Goal: Information Seeking & Learning: Stay updated

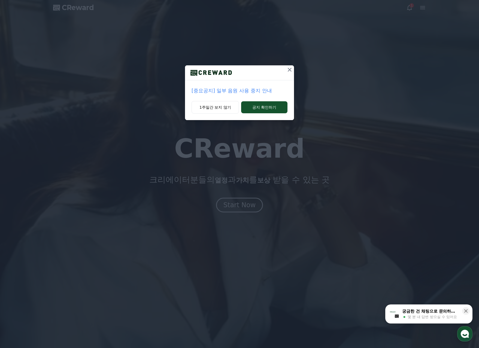
click at [252, 92] on p "[중요공지] 일부 음원 사용 중지 안내" at bounding box center [240, 91] width 96 height 8
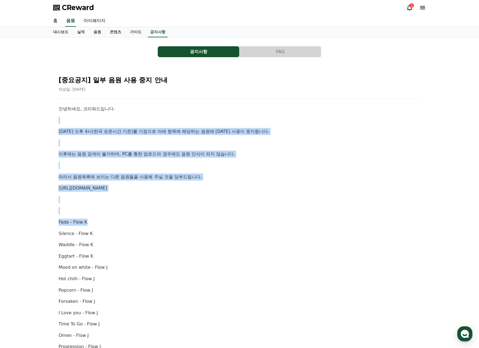
drag, startPoint x: 212, startPoint y: 104, endPoint x: 184, endPoint y: 223, distance: 122.5
click at [184, 223] on div "[중요공지] 일부 음원 사용 중지 안내 작성일: 2025-10-02 안녕하세요, 크리워드입니다. 10월 2일 오후 4시(한국 표준시간 기준)를…" at bounding box center [239, 309] width 364 height 479
click at [184, 223] on p "Fade - Flow K" at bounding box center [240, 222] width 362 height 7
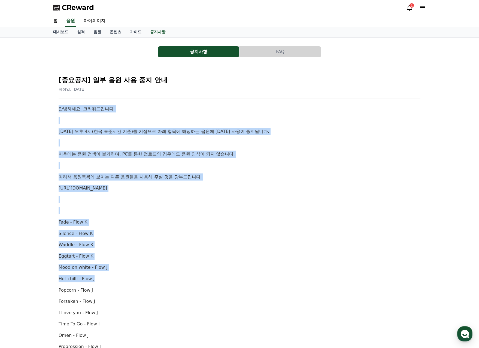
drag, startPoint x: 160, startPoint y: 281, endPoint x: 211, endPoint y: 94, distance: 193.7
click at [211, 94] on div "[중요공지] 일부 음원 사용 중지 안내 작성일: 2025-10-02 안녕하세요, 크리워드입니다. 10월 2일 오후 4시(한국 표준시간 기준)를…" at bounding box center [239, 309] width 364 height 479
click at [212, 93] on div "[중요공지] 일부 음원 사용 중지 안내 작성일: 2025-10-02 안녕하세요, 크리워드입니다. 10월 2일 오후 4시(한국 표준시간 기준)를…" at bounding box center [239, 309] width 364 height 479
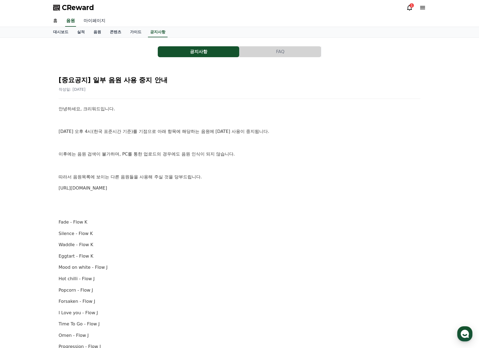
click at [103, 19] on link "마이페이지" at bounding box center [94, 20] width 31 height 11
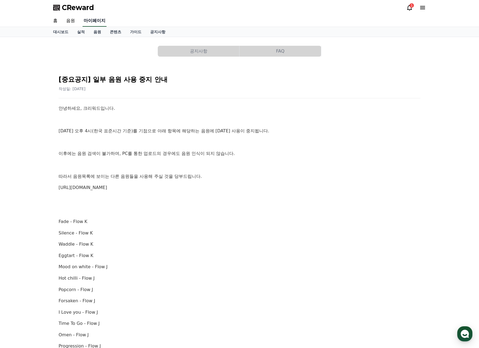
select select "**********"
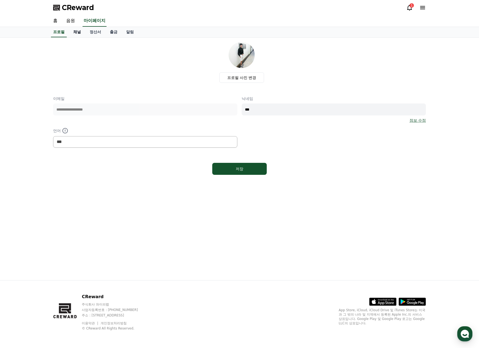
click at [76, 31] on link "채널" at bounding box center [77, 32] width 16 height 10
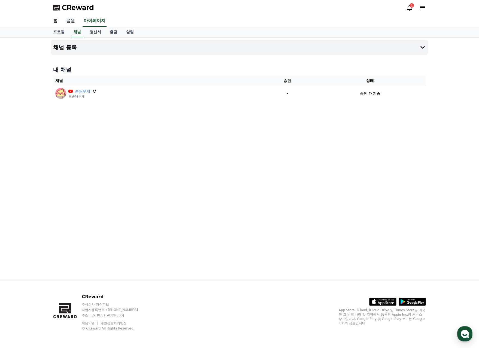
click at [78, 18] on link "음원" at bounding box center [70, 20] width 17 height 11
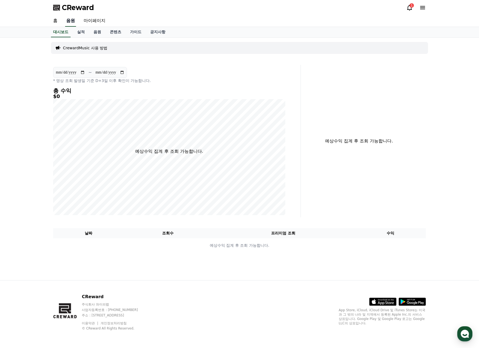
click at [66, 21] on link "음원" at bounding box center [70, 20] width 11 height 11
click at [62, 20] on link "홈" at bounding box center [55, 20] width 13 height 11
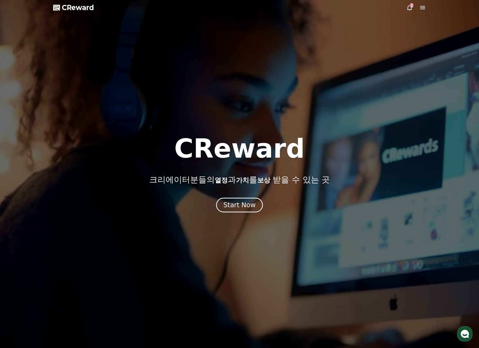
click at [408, 8] on icon at bounding box center [409, 7] width 7 height 7
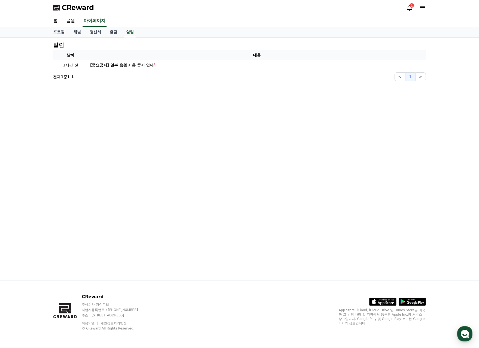
click at [412, 6] on div "1" at bounding box center [411, 5] width 4 height 4
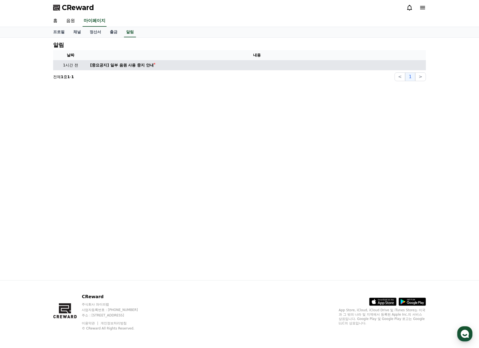
click at [168, 61] on td "[중요공지] 일부 음원 사용 중지 안내" at bounding box center [257, 65] width 338 height 10
click at [167, 63] on link "[중요공지] 일부 음원 사용 중지 안내" at bounding box center [256, 65] width 333 height 6
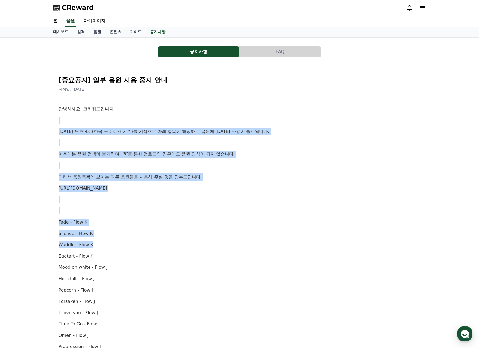
drag, startPoint x: 130, startPoint y: 141, endPoint x: 188, endPoint y: 244, distance: 118.8
click at [187, 244] on div "안녕하세요, 크리워드입니다. 10월 2일 오후 4시(한국 표준시간 기준)를 기점으로 아래 항목에 해당하는 음원에 대한 사용이 중지됩니다. 이후…" at bounding box center [240, 318] width 362 height 426
click at [188, 244] on p "Waddle - Flow K" at bounding box center [240, 244] width 362 height 7
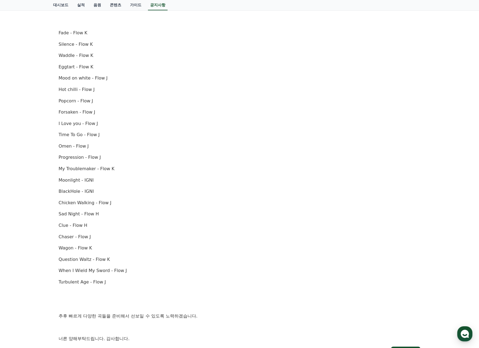
scroll to position [82, 0]
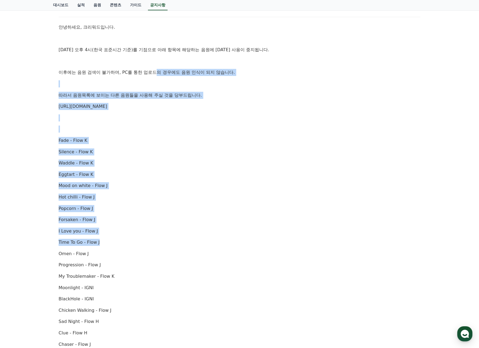
drag, startPoint x: 199, startPoint y: 242, endPoint x: 164, endPoint y: 66, distance: 179.5
click at [162, 67] on div "안녕하세요, 크리워드입니다. 10월 2일 오후 4시(한국 표준시간 기준)를 기점으로 아래 항목에 해당하는 음원에 대한 사용이 중지됩니다. 이후…" at bounding box center [240, 237] width 362 height 426
click at [166, 65] on div "안녕하세요, 크리워드입니다. 10월 2일 오후 4시(한국 표준시간 기준)를 기점으로 아래 항목에 해당하는 음원에 대한 사용이 중지됩니다. 이후…" at bounding box center [240, 237] width 362 height 426
drag, startPoint x: 166, startPoint y: 65, endPoint x: 208, endPoint y: 262, distance: 201.8
click at [208, 261] on div "안녕하세요, 크리워드입니다. 10월 2일 오후 4시(한국 표준시간 기준)를 기점으로 아래 항목에 해당하는 음원에 대한 사용이 중지됩니다. 이후…" at bounding box center [240, 237] width 362 height 426
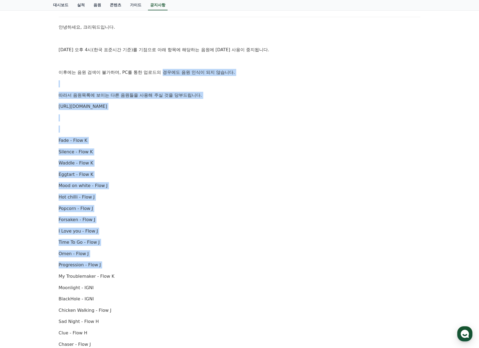
click at [208, 262] on p "Progression - Flow J" at bounding box center [240, 265] width 362 height 7
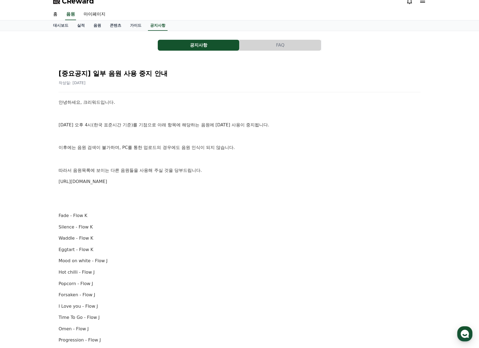
scroll to position [0, 0]
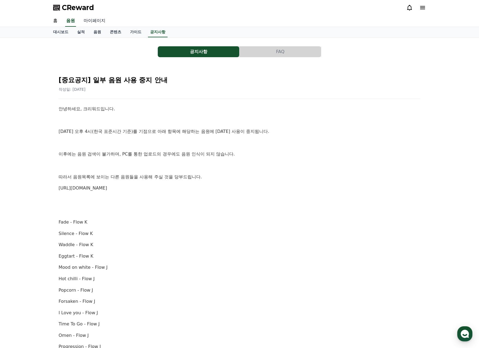
click at [94, 20] on link "마이페이지" at bounding box center [94, 20] width 31 height 11
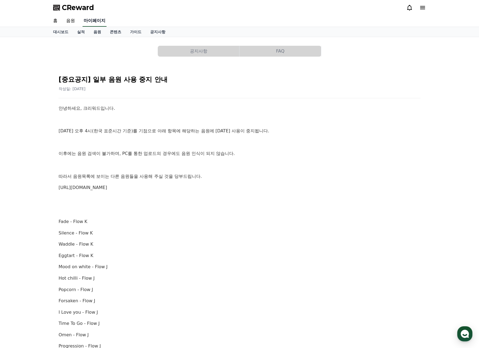
select select "**********"
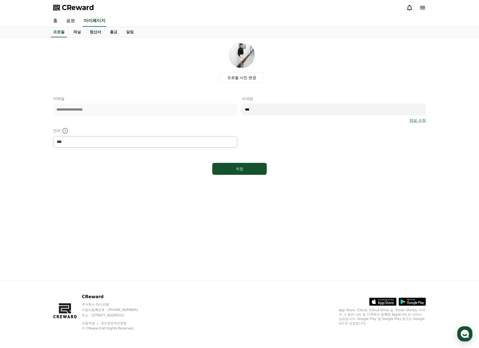
click at [92, 31] on link "정산서" at bounding box center [95, 32] width 20 height 10
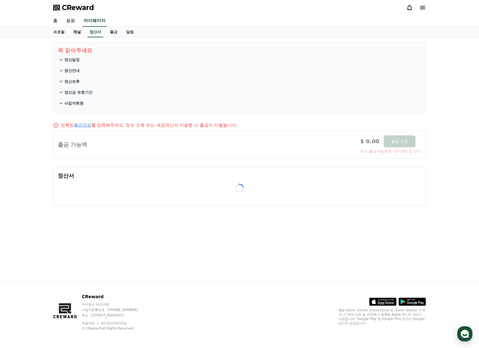
click at [78, 29] on link "채널" at bounding box center [77, 32] width 16 height 10
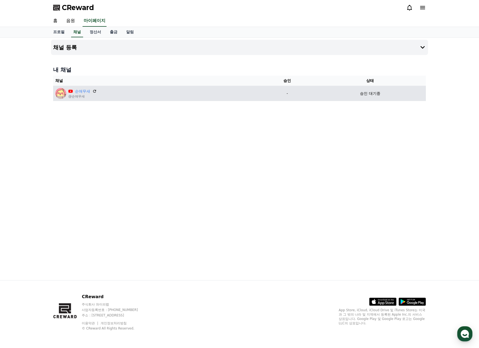
click at [387, 92] on div "승인 대기중" at bounding box center [370, 94] width 107 height 6
